Goal: Transaction & Acquisition: Download file/media

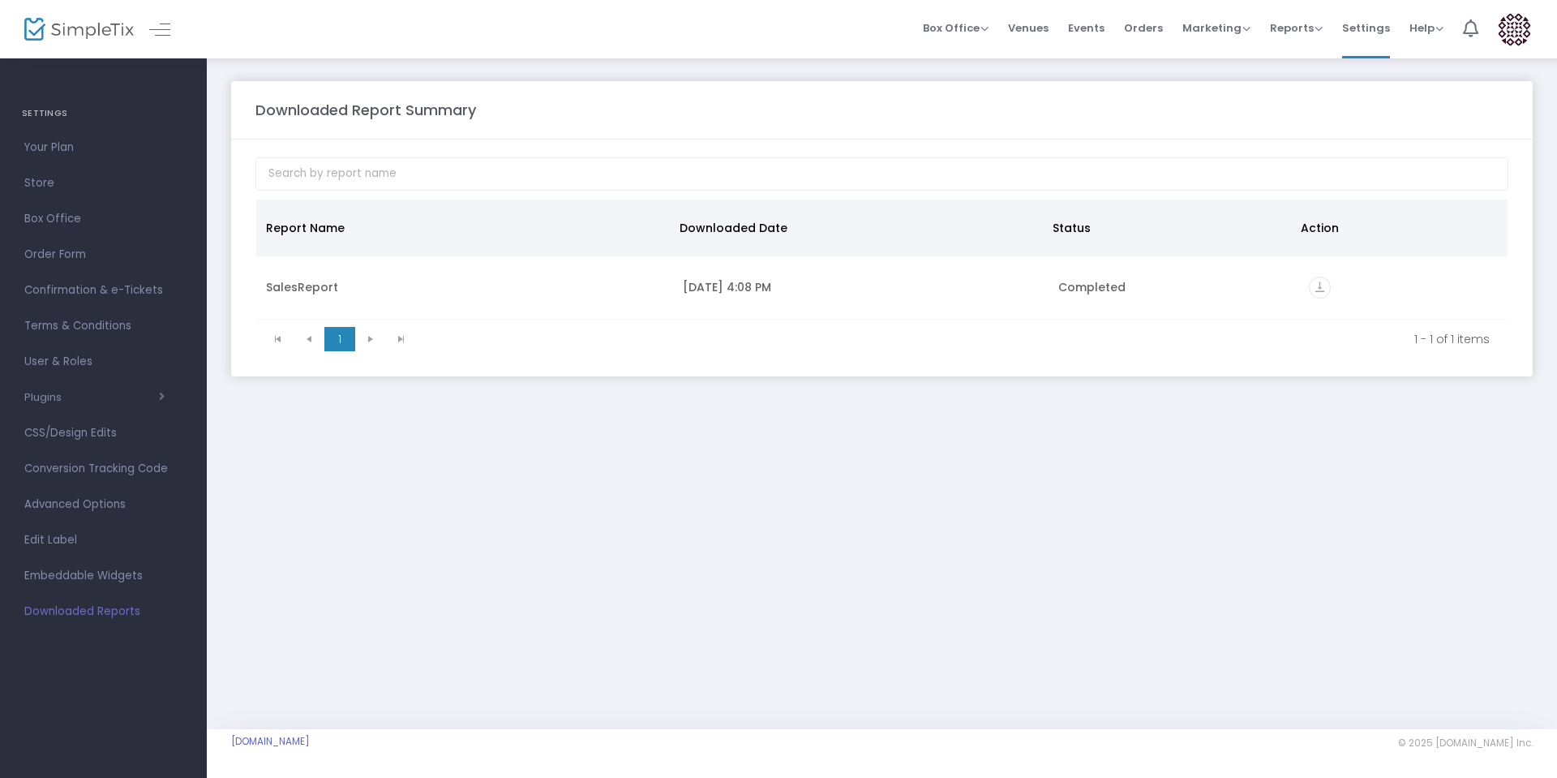
click at [1319, 289] on icon "vertical_align_bottom" at bounding box center [1320, 288] width 22 height 22
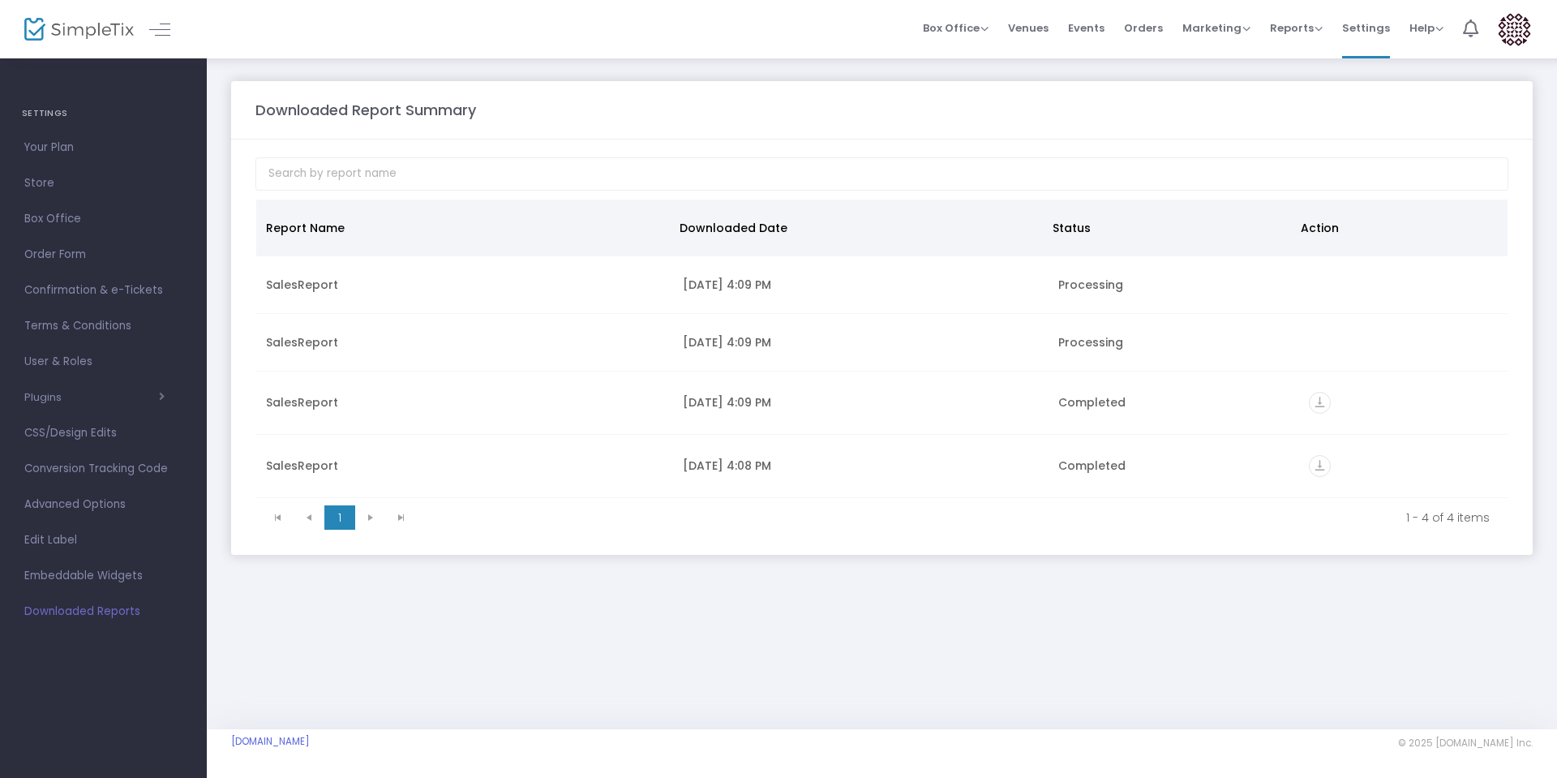
click at [1319, 400] on icon "vertical_align_bottom" at bounding box center [1320, 403] width 22 height 22
click at [1218, 338] on div "Processing" at bounding box center [1173, 342] width 231 height 16
click at [1318, 335] on td "Data table" at bounding box center [1403, 343] width 208 height 58
